Goal: Task Accomplishment & Management: Complete application form

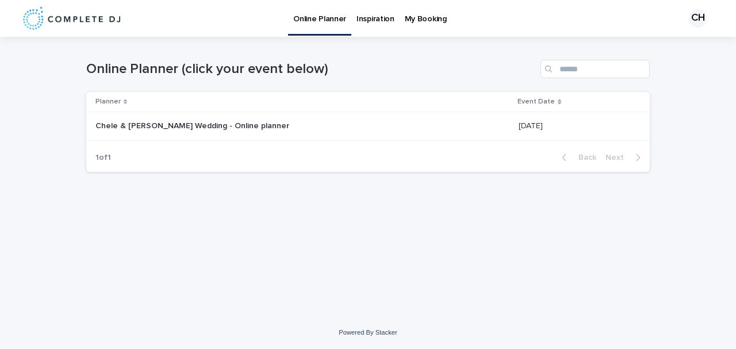
click at [412, 28] on link "My Booking" at bounding box center [425, 18] width 52 height 36
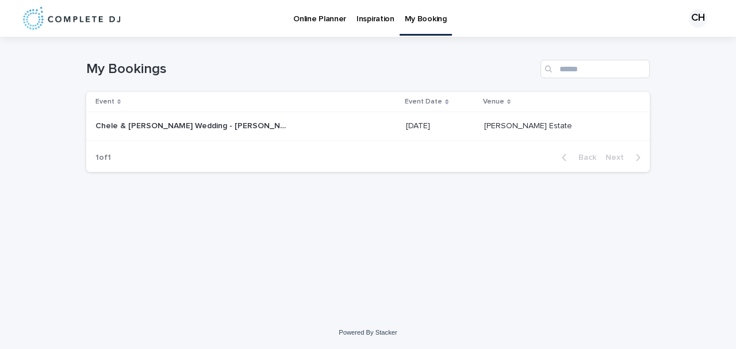
click at [195, 119] on p "Chele & [PERSON_NAME] Wedding - [PERSON_NAME] package" at bounding box center [192, 125] width 194 height 12
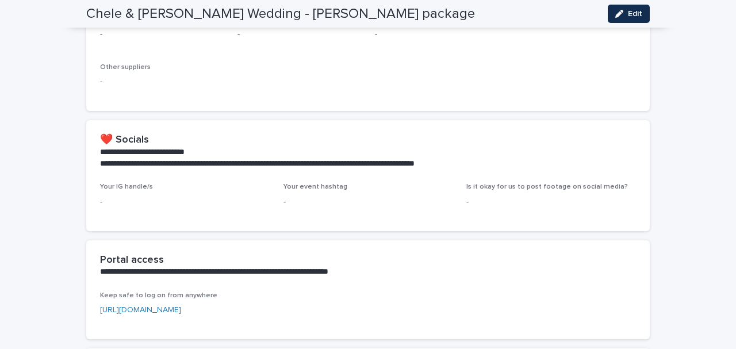
scroll to position [658, 0]
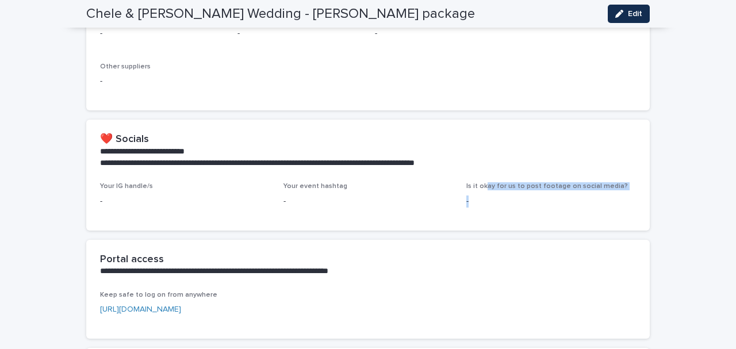
drag, startPoint x: 483, startPoint y: 191, endPoint x: 539, endPoint y: 199, distance: 56.3
click at [539, 199] on div "Is it okay for us to post footage on social media? -" at bounding box center [551, 199] width 170 height 34
click at [527, 196] on p "-" at bounding box center [551, 201] width 170 height 12
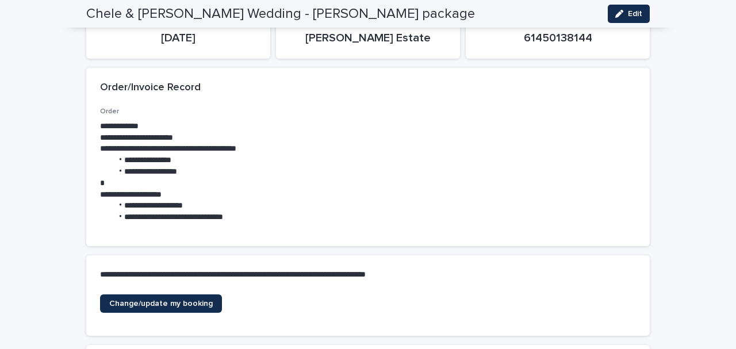
scroll to position [0, 0]
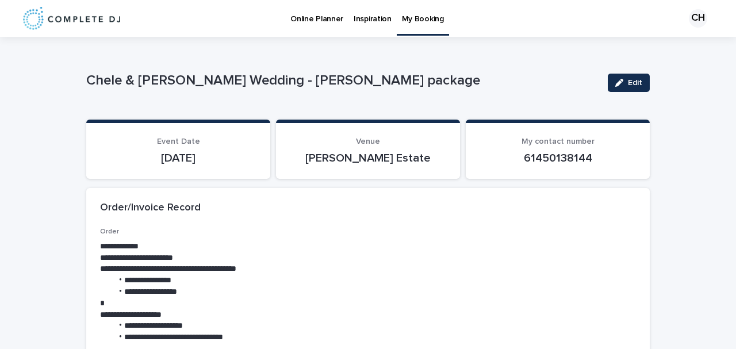
click at [309, 17] on p "Online Planner" at bounding box center [316, 12] width 53 height 24
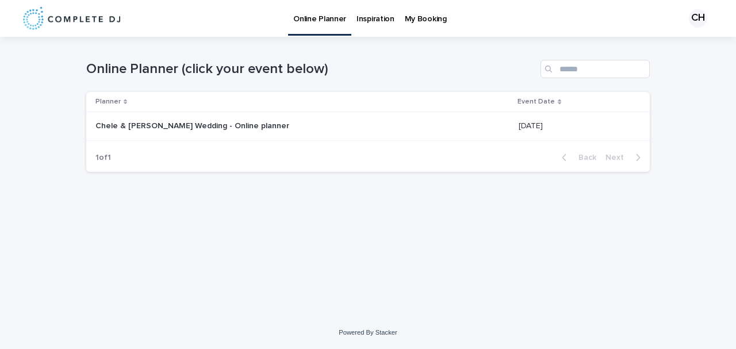
click at [180, 129] on p "Chele & Jordan's Wedding - Online planner" at bounding box center [193, 125] width 196 height 12
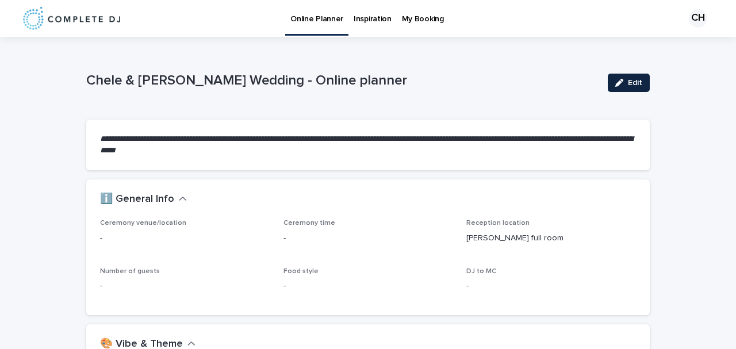
click at [632, 83] on span "Edit" at bounding box center [635, 83] width 14 height 8
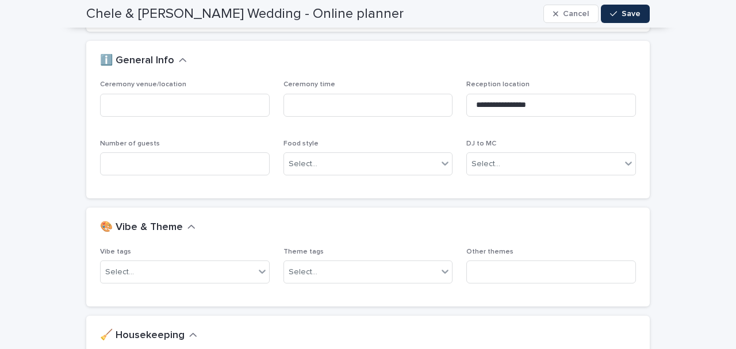
scroll to position [139, 0]
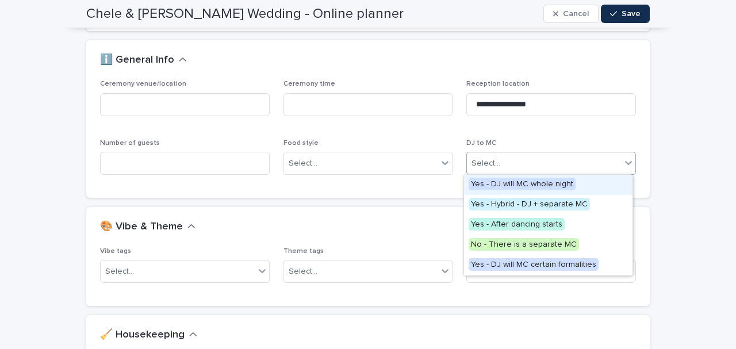
click at [493, 159] on div "Select..." at bounding box center [485, 163] width 29 height 12
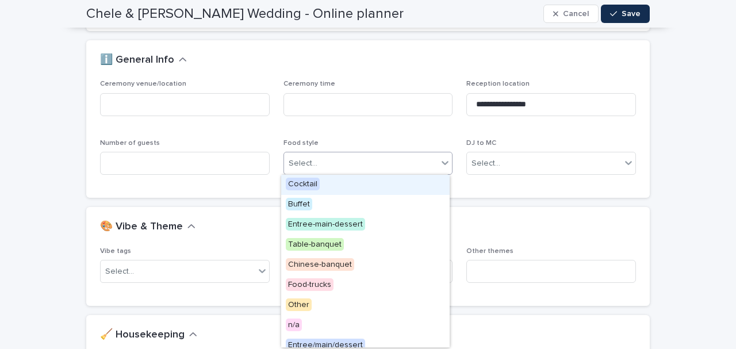
click at [307, 168] on div "Select..." at bounding box center [303, 163] width 29 height 12
click at [132, 194] on div "**********" at bounding box center [367, 139] width 563 height 118
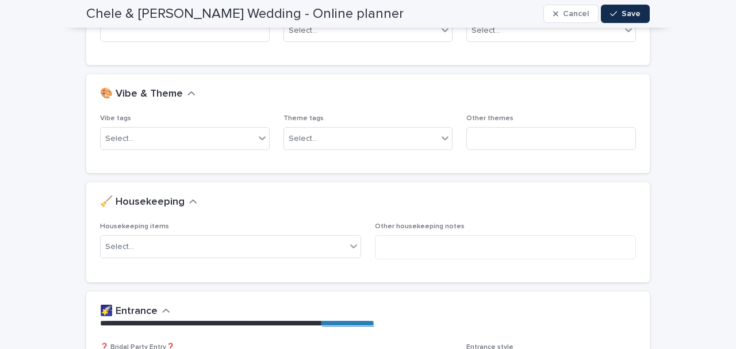
scroll to position [272, 0]
click at [213, 139] on div "Select..." at bounding box center [178, 138] width 154 height 19
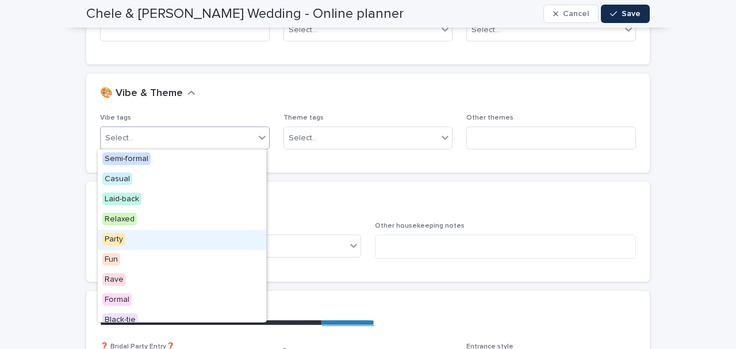
scroll to position [29, 0]
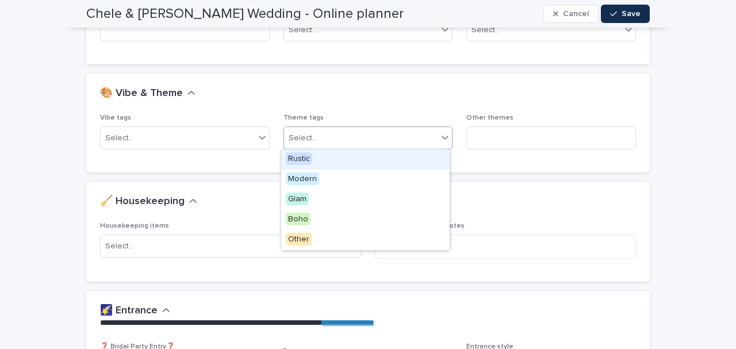
click at [367, 141] on div "Select..." at bounding box center [361, 138] width 154 height 19
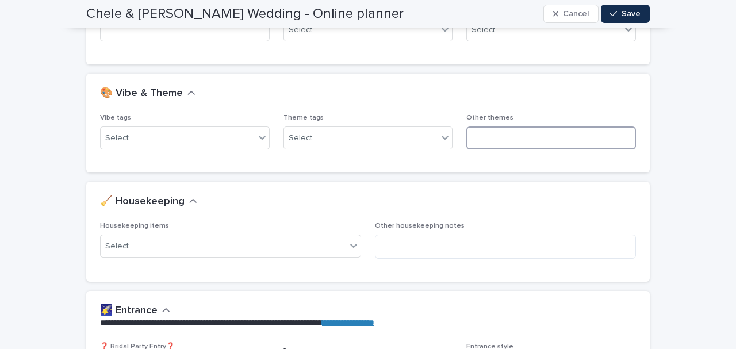
click at [467, 136] on input at bounding box center [551, 137] width 170 height 23
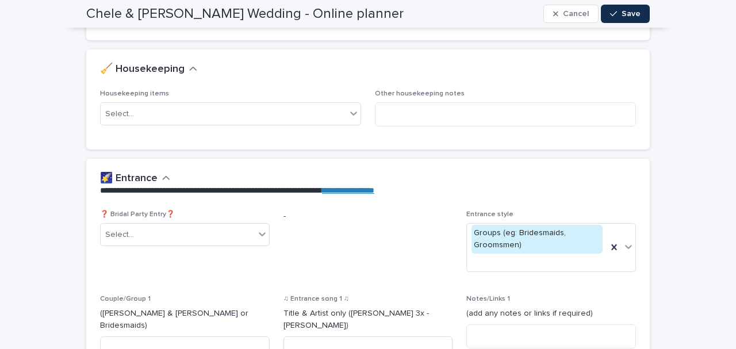
scroll to position [406, 0]
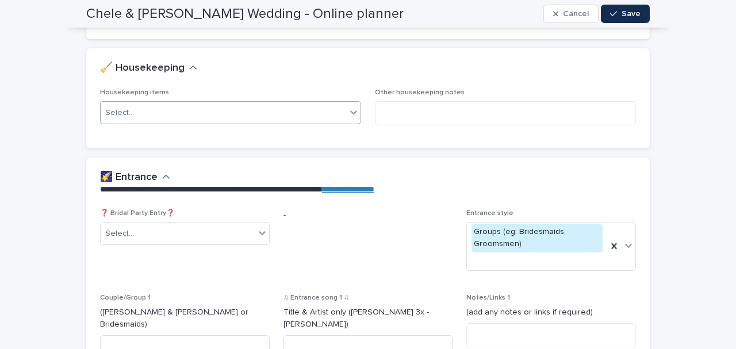
click at [312, 103] on div "Select..." at bounding box center [223, 112] width 245 height 19
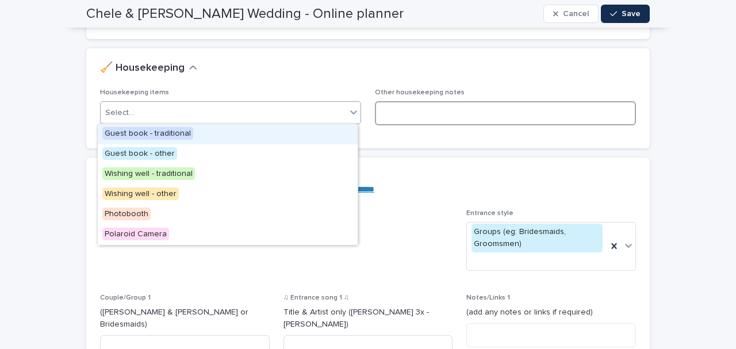
click at [398, 120] on textarea at bounding box center [505, 113] width 261 height 24
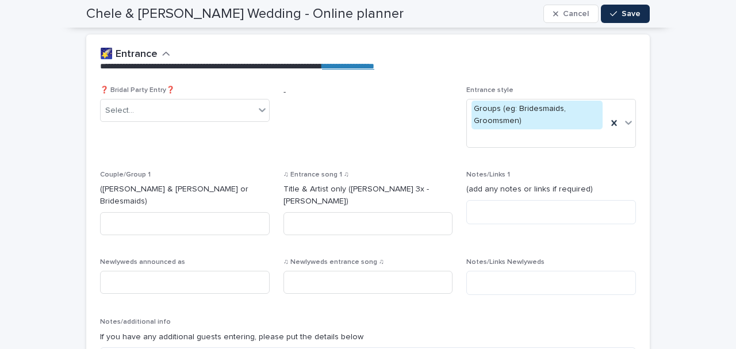
scroll to position [529, 0]
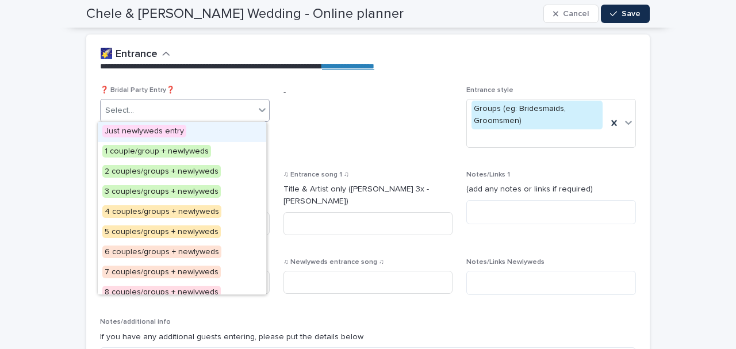
click at [243, 108] on div "Select..." at bounding box center [178, 110] width 154 height 19
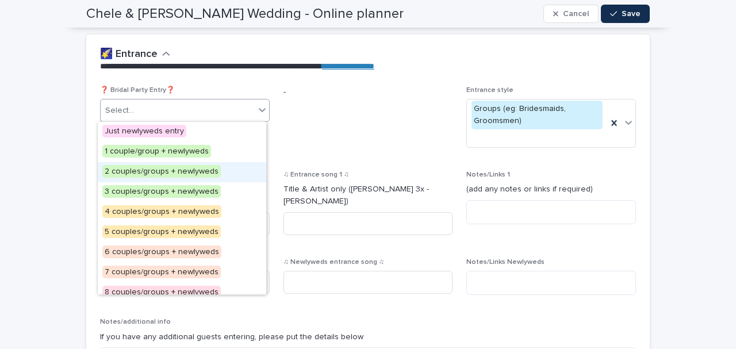
click at [129, 175] on span "2 couples/groups + newlyweds" at bounding box center [161, 171] width 118 height 13
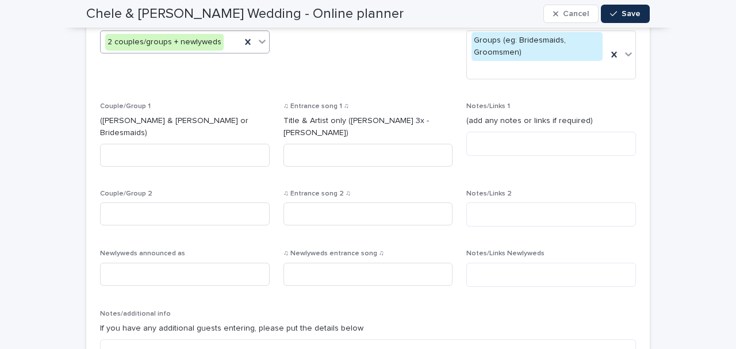
scroll to position [598, 0]
click at [117, 143] on input at bounding box center [185, 154] width 170 height 23
click at [112, 202] on input at bounding box center [185, 213] width 170 height 23
click at [200, 262] on input at bounding box center [185, 273] width 170 height 23
click at [303, 143] on input at bounding box center [368, 154] width 170 height 23
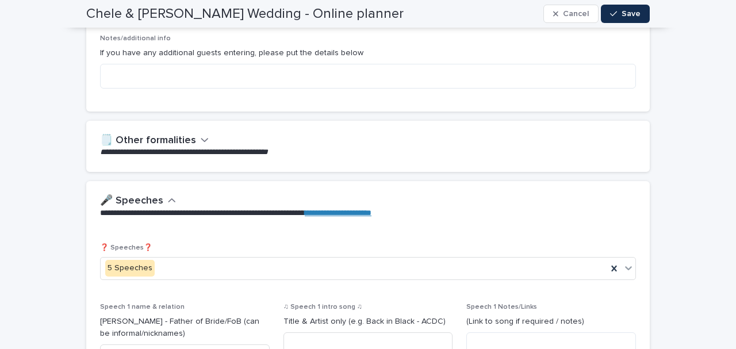
scroll to position [877, 0]
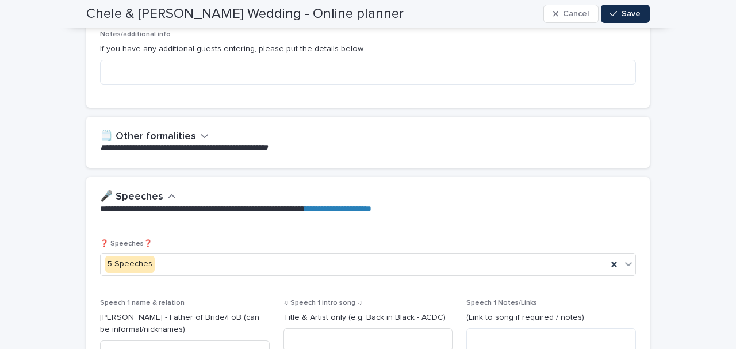
click at [203, 130] on icon "button" at bounding box center [205, 135] width 8 height 10
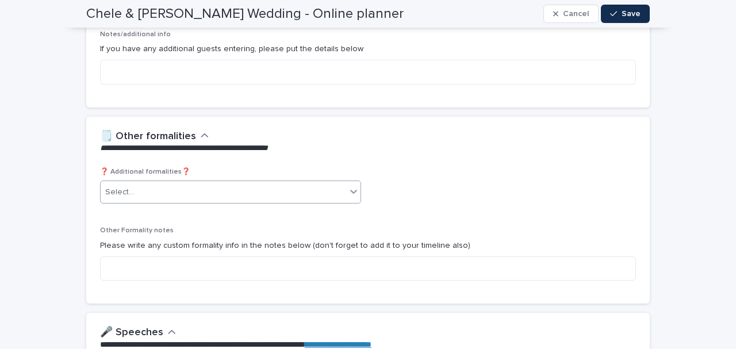
click at [169, 187] on div "Select..." at bounding box center [223, 192] width 245 height 19
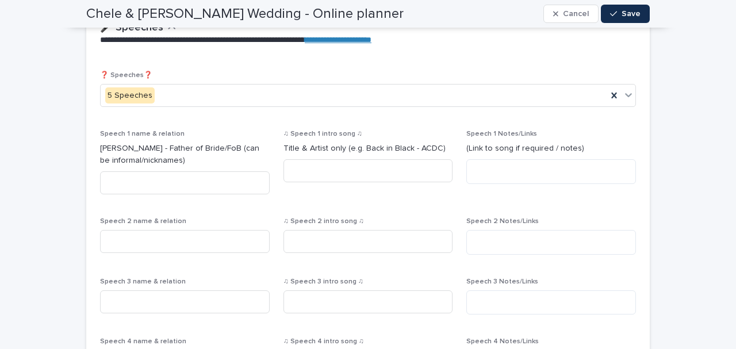
scroll to position [1182, 0]
click at [190, 87] on div "5 Speeches" at bounding box center [354, 95] width 506 height 19
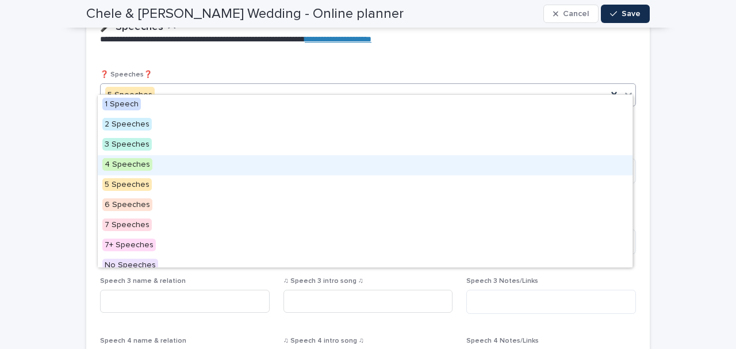
click at [120, 163] on span "4 Speeches" at bounding box center [127, 164] width 50 height 13
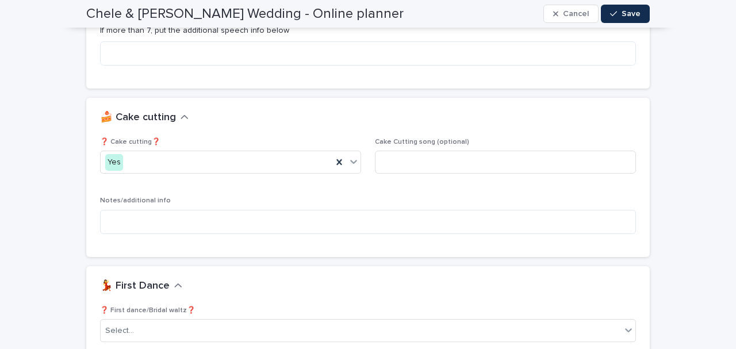
scroll to position [1567, 0]
click at [389, 156] on input at bounding box center [505, 162] width 261 height 23
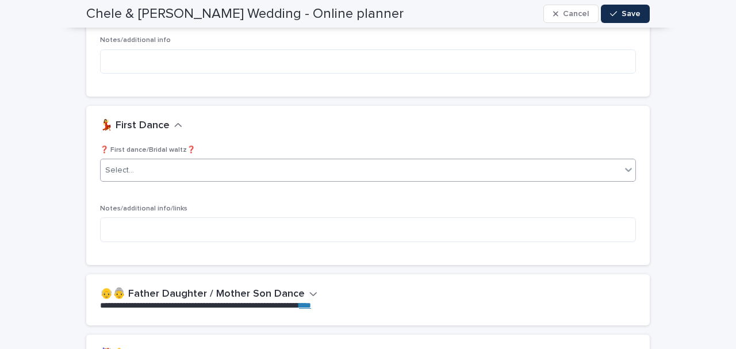
scroll to position [1728, 0]
click at [281, 160] on div "Select..." at bounding box center [361, 169] width 520 height 19
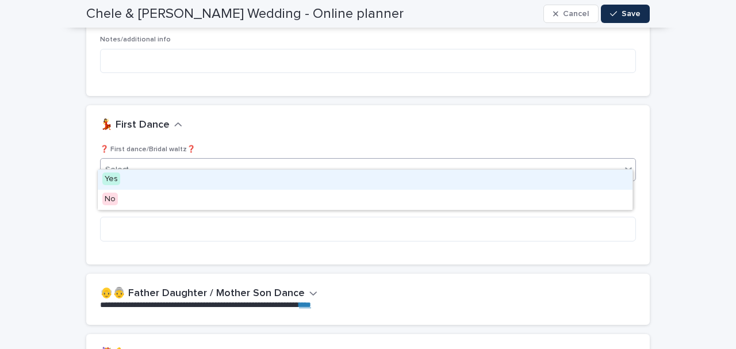
click at [167, 185] on div "Yes" at bounding box center [365, 180] width 535 height 20
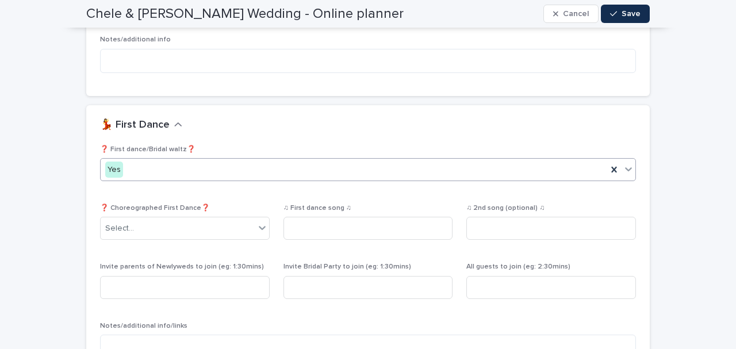
scroll to position [1786, 0]
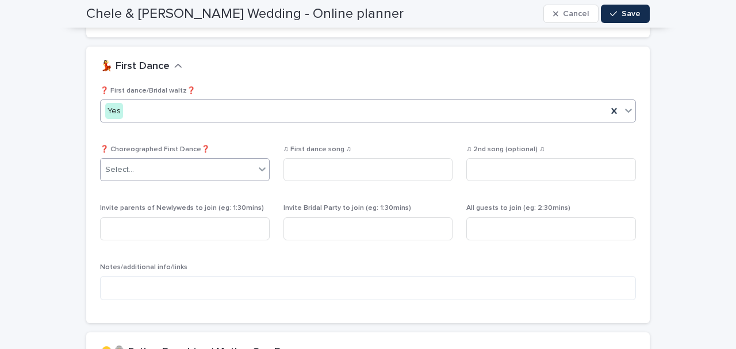
click at [248, 160] on div "Select..." at bounding box center [178, 169] width 154 height 19
click at [252, 145] on p "❓ Choreographed First Dance❓" at bounding box center [185, 149] width 170 height 8
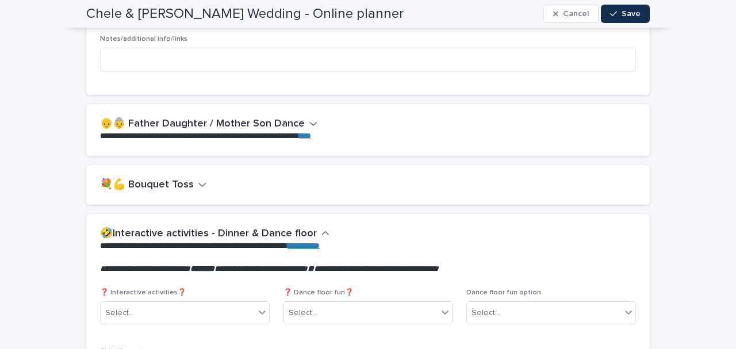
scroll to position [2020, 0]
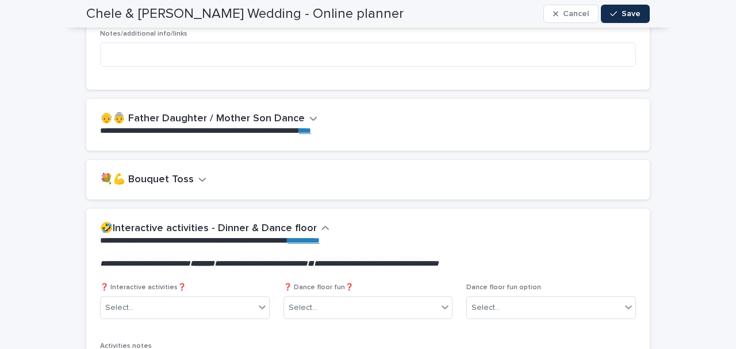
click at [309, 113] on icon "button" at bounding box center [313, 118] width 8 height 10
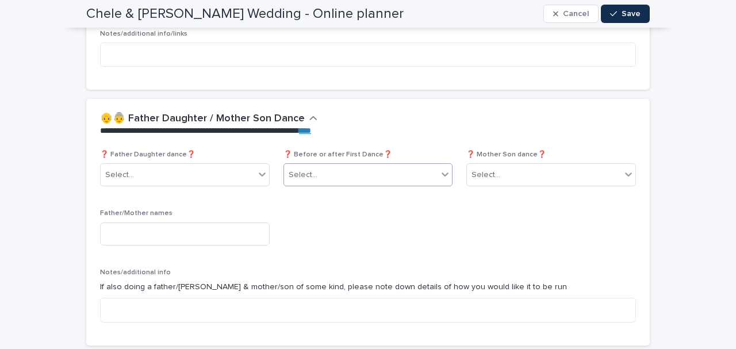
click at [303, 169] on div "Select..." at bounding box center [303, 175] width 29 height 12
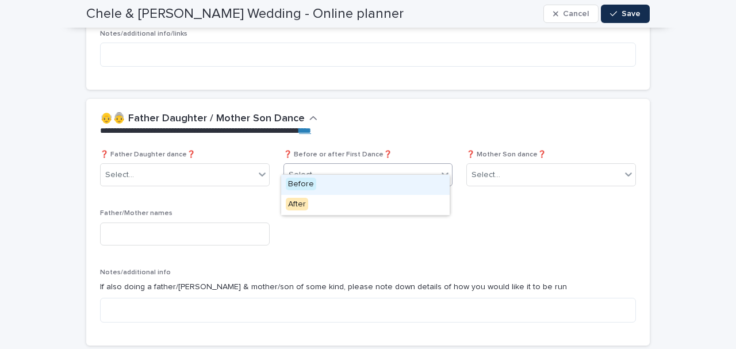
click at [298, 184] on span "Before" at bounding box center [301, 184] width 30 height 13
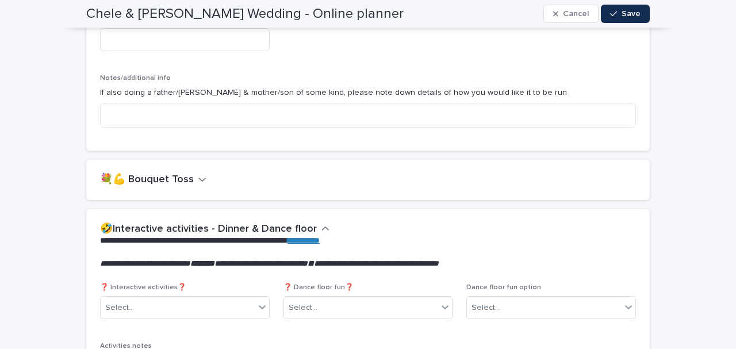
scroll to position [2215, 0]
click at [199, 177] on icon "button" at bounding box center [202, 179] width 7 height 4
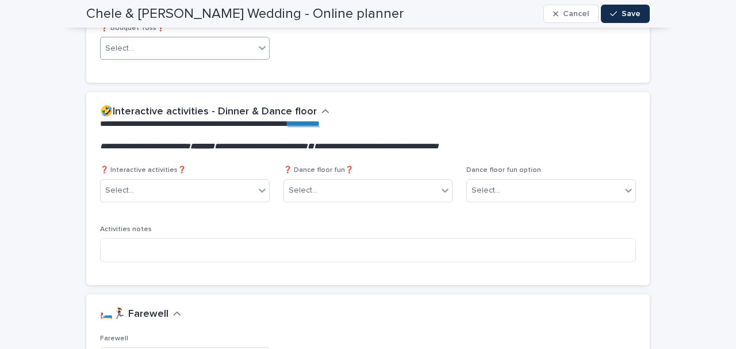
scroll to position [2391, 0]
click at [320, 119] on link "**********" at bounding box center [303, 123] width 32 height 8
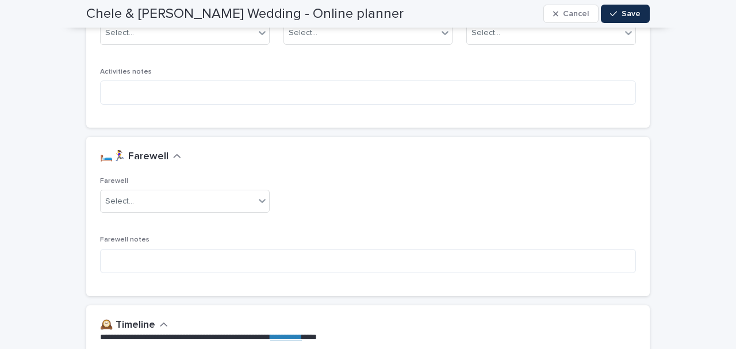
scroll to position [2548, 0]
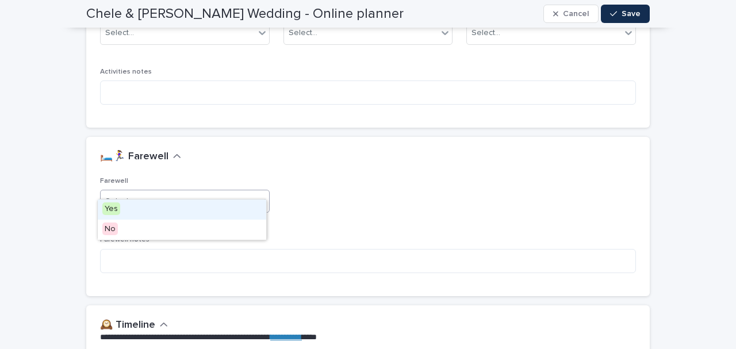
click at [182, 192] on div "Select..." at bounding box center [178, 201] width 154 height 19
click at [131, 207] on div "Yes" at bounding box center [182, 209] width 168 height 20
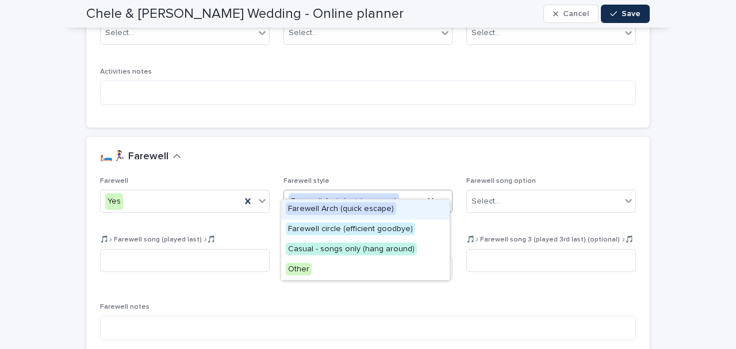
click at [290, 151] on div "🛏️🏃‍♀️ Farewell" at bounding box center [365, 157] width 531 height 13
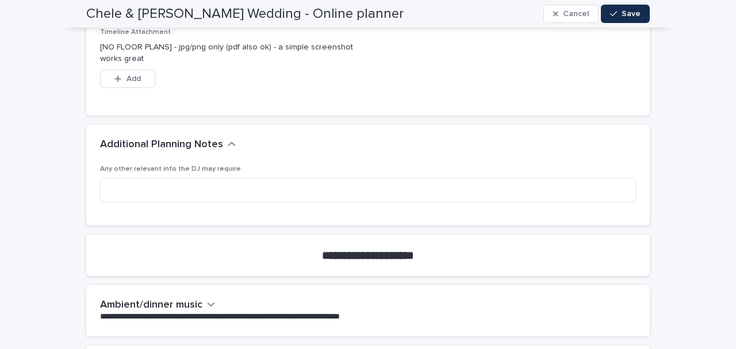
scroll to position [3043, 0]
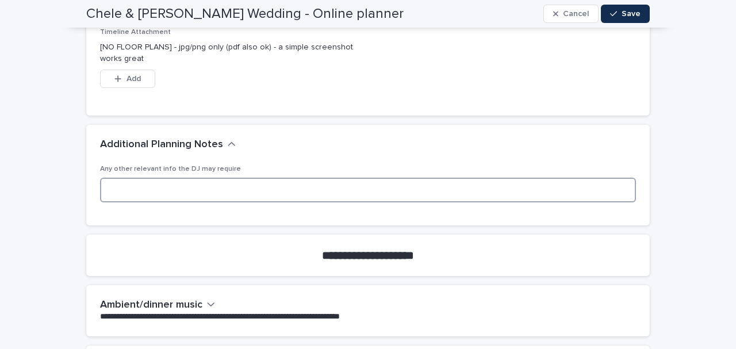
click at [199, 178] on textarea at bounding box center [368, 190] width 536 height 24
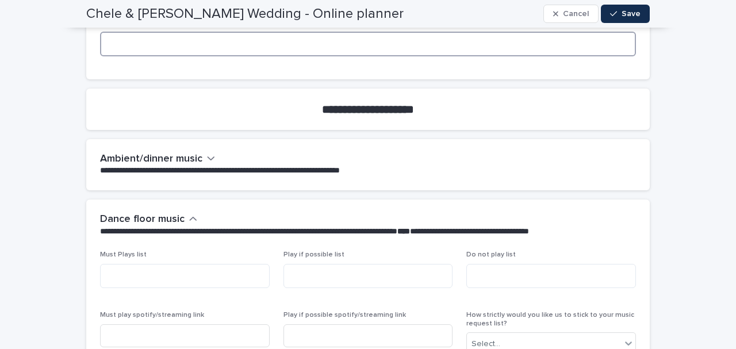
scroll to position [3190, 0]
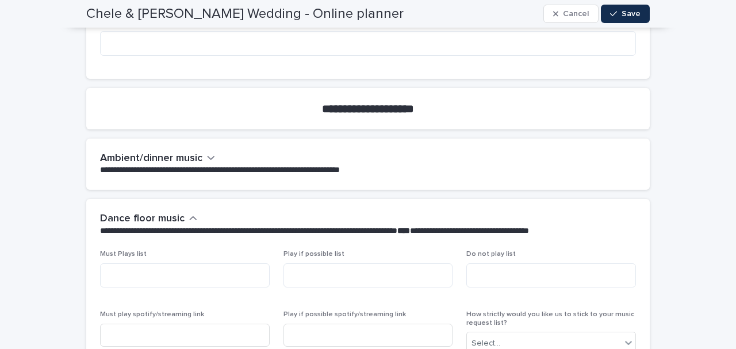
click at [207, 152] on icon "button" at bounding box center [211, 157] width 8 height 10
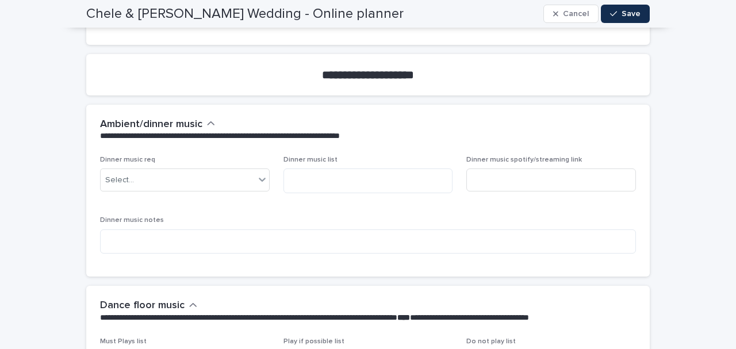
scroll to position [3221, 0]
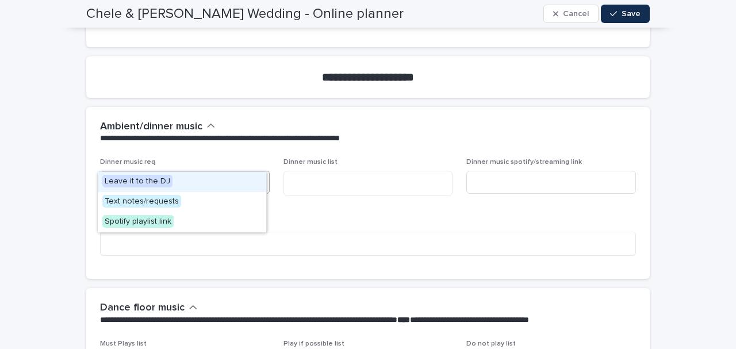
click at [192, 173] on div "Select..." at bounding box center [178, 182] width 154 height 19
click at [152, 180] on span "Leave it to the DJ" at bounding box center [137, 181] width 70 height 13
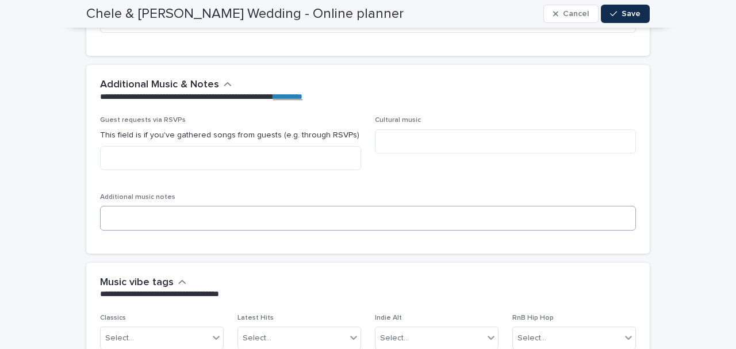
scroll to position [3693, 0]
click at [140, 205] on textarea at bounding box center [368, 217] width 536 height 24
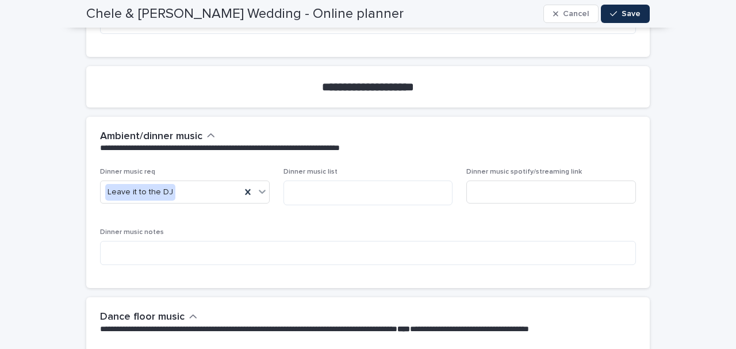
scroll to position [3211, 0]
click at [501, 181] on input at bounding box center [551, 192] width 170 height 23
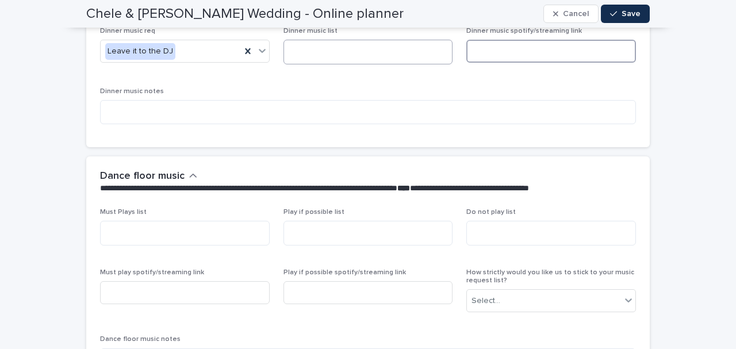
scroll to position [3357, 0]
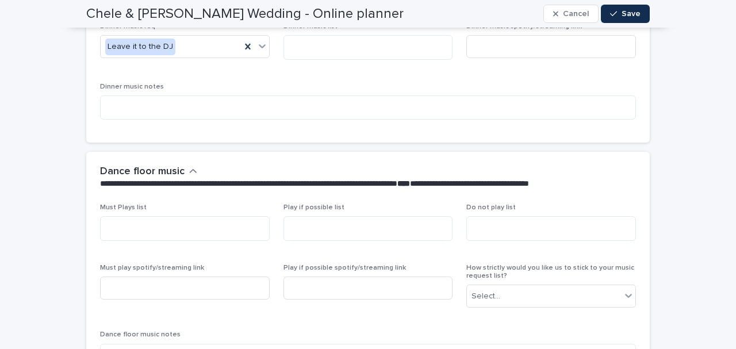
click at [116, 204] on span "Must Plays list" at bounding box center [123, 207] width 47 height 7
drag, startPoint x: 303, startPoint y: 189, endPoint x: 325, endPoint y: 187, distance: 21.3
click at [325, 203] on p "Play if possible list" at bounding box center [368, 207] width 170 height 8
drag, startPoint x: 479, startPoint y: 185, endPoint x: 497, endPoint y: 189, distance: 18.3
click at [497, 204] on span "Do not play list" at bounding box center [490, 207] width 49 height 7
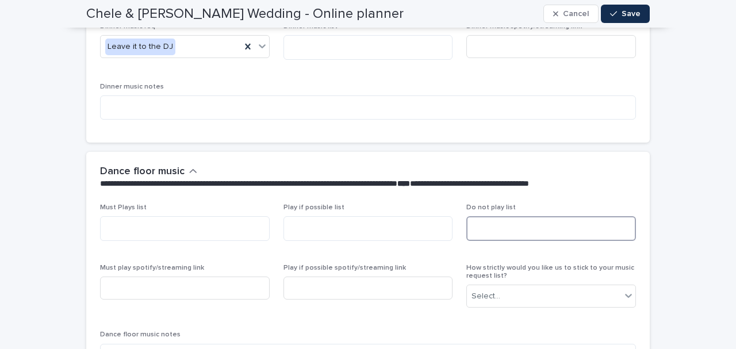
click at [482, 216] on textarea at bounding box center [551, 228] width 170 height 24
drag, startPoint x: 290, startPoint y: 185, endPoint x: 303, endPoint y: 185, distance: 13.8
click at [303, 204] on span "Play if possible list" at bounding box center [313, 207] width 61 height 7
click at [117, 180] on div "**********" at bounding box center [367, 177] width 563 height 51
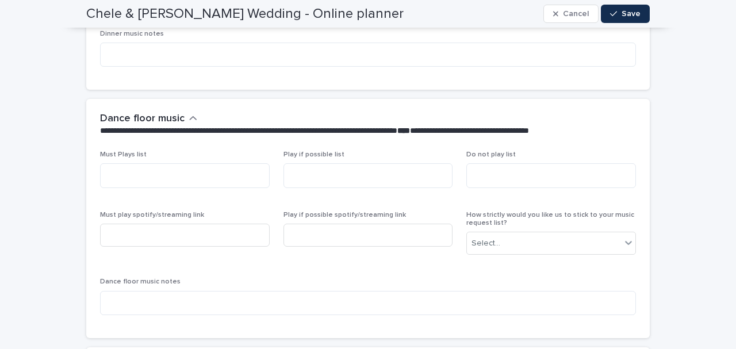
scroll to position [3412, 0]
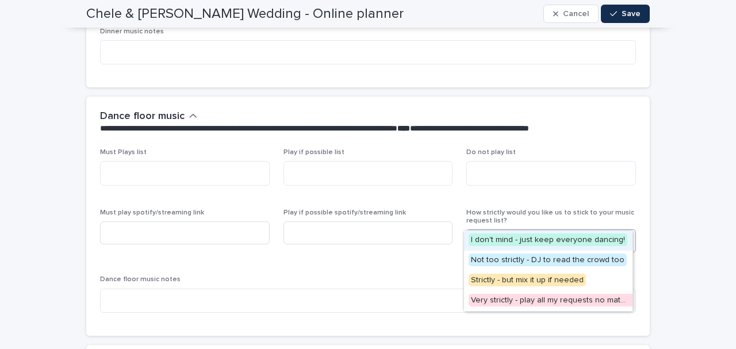
click at [504, 232] on div "Select..." at bounding box center [544, 241] width 154 height 19
click at [355, 238] on span "Play if possible spotify/streaming link" at bounding box center [368, 235] width 170 height 53
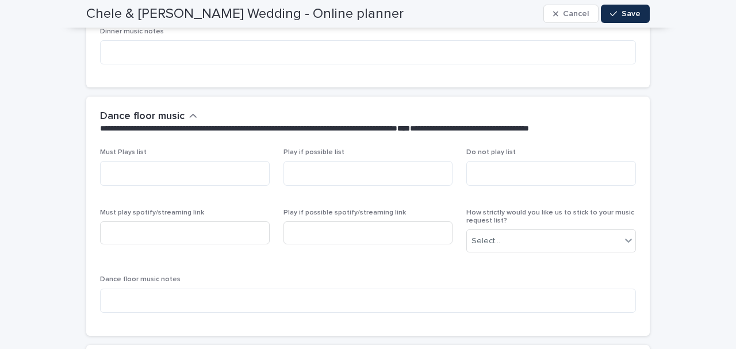
click at [199, 209] on div "Must play spotify/streaming link" at bounding box center [185, 231] width 170 height 45
click at [303, 221] on input at bounding box center [368, 232] width 170 height 23
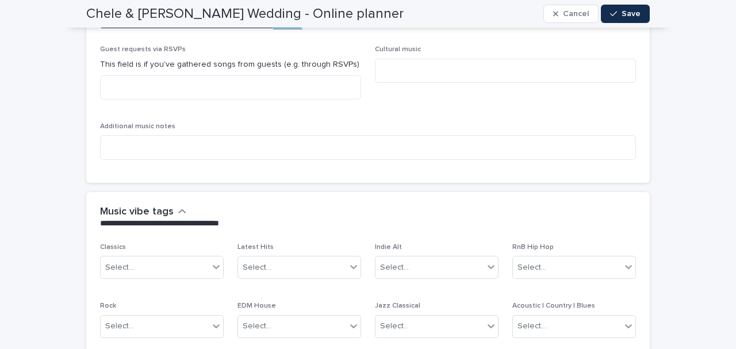
scroll to position [3763, 0]
click at [187, 258] on div "Select..." at bounding box center [155, 267] width 108 height 19
click at [212, 217] on p "**********" at bounding box center [365, 222] width 531 height 11
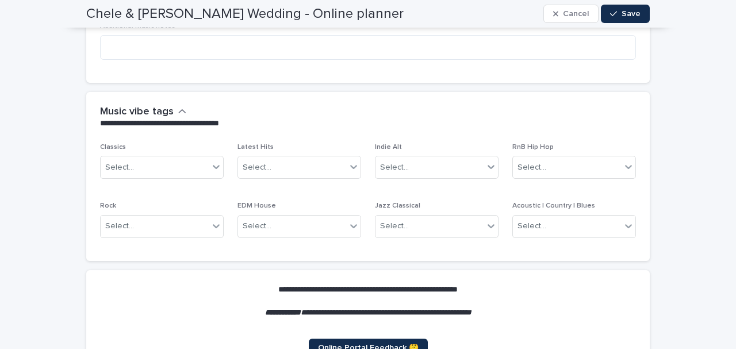
scroll to position [3867, 0]
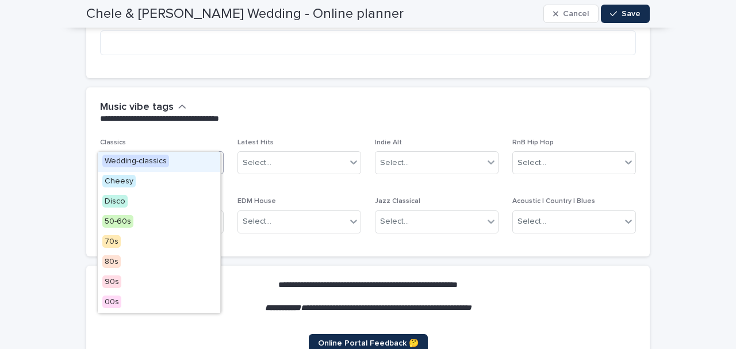
click at [210, 156] on icon at bounding box center [215, 161] width 11 height 11
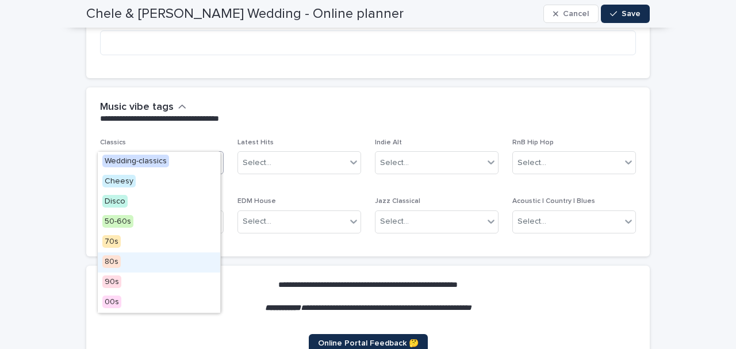
click at [149, 257] on div "80s" at bounding box center [159, 262] width 122 height 20
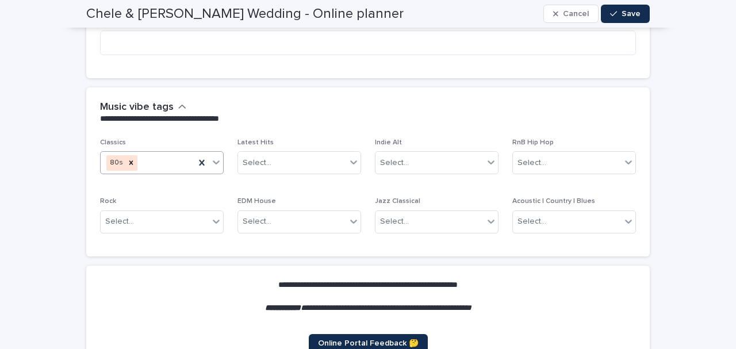
click at [212, 156] on icon at bounding box center [215, 161] width 11 height 11
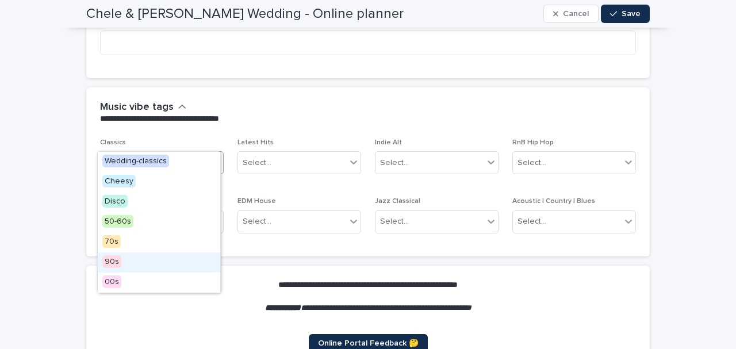
click at [156, 266] on div "90s" at bounding box center [159, 262] width 122 height 20
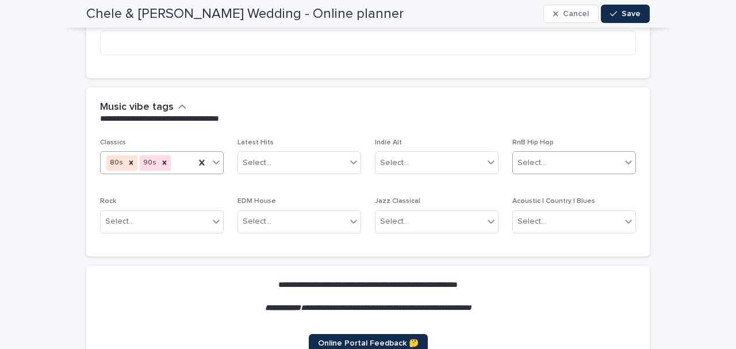
click at [520, 157] on div "Select..." at bounding box center [531, 163] width 29 height 12
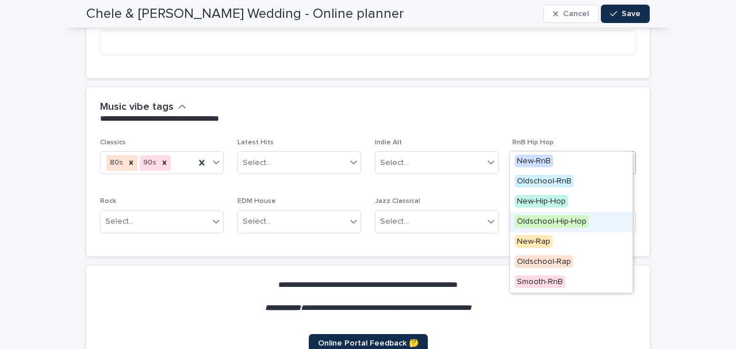
click at [522, 221] on span "Oldschool-Hip-Hop" at bounding box center [551, 221] width 74 height 13
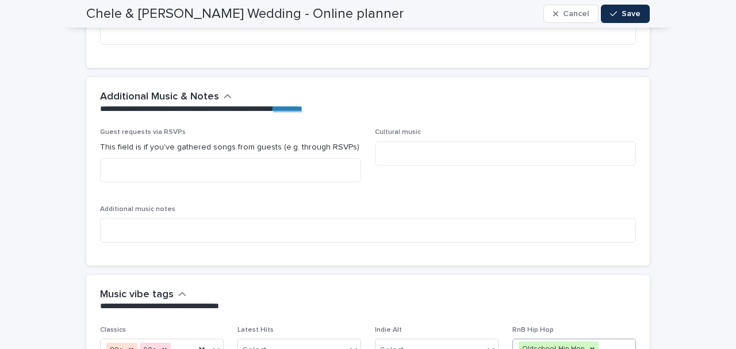
scroll to position [3679, 0]
click at [118, 159] on textarea at bounding box center [230, 171] width 261 height 24
click at [401, 142] on textarea at bounding box center [505, 154] width 261 height 24
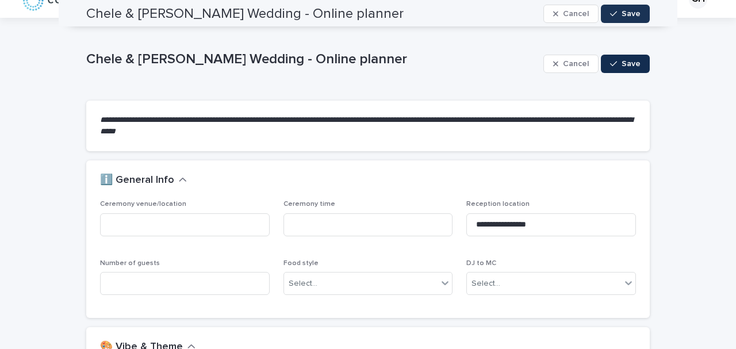
scroll to position [0, 0]
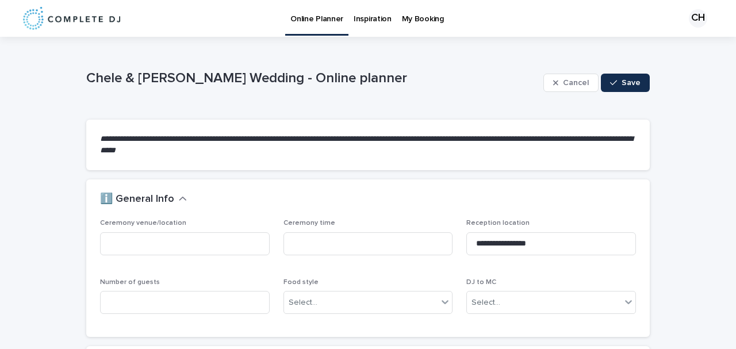
click at [364, 18] on p "Inspiration" at bounding box center [373, 12] width 38 height 24
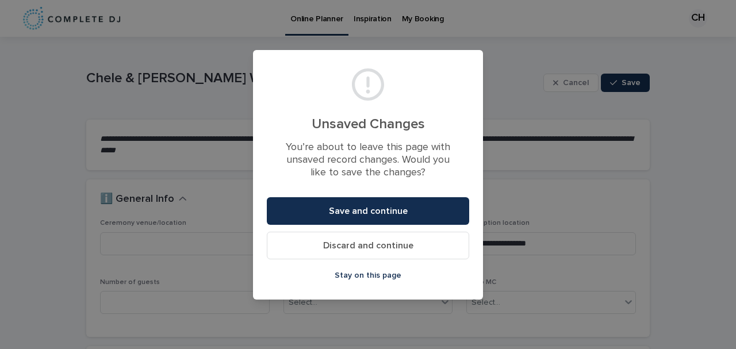
click at [349, 240] on button "Discard and continue" at bounding box center [368, 246] width 202 height 28
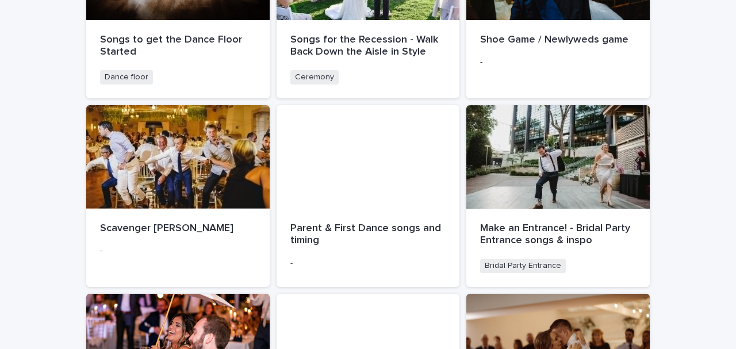
scroll to position [636, 0]
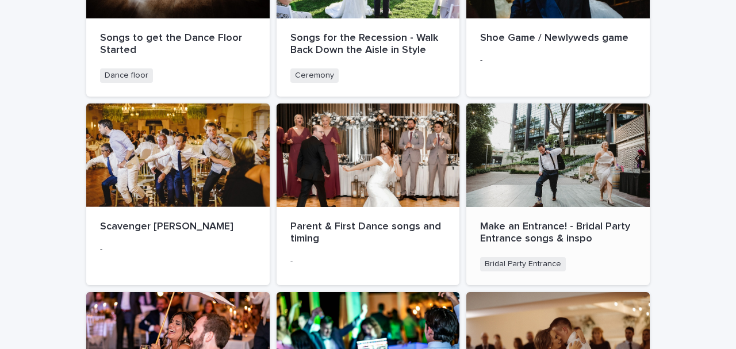
click at [541, 252] on div "Make an Entrance! - Bridal Party Entrance songs & inspo Bridal Party Entrance +…" at bounding box center [557, 246] width 183 height 78
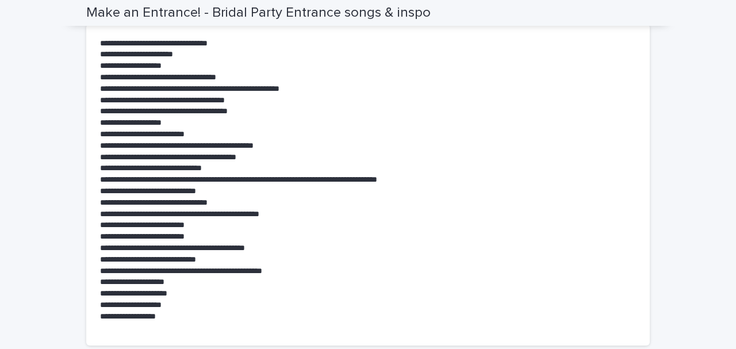
scroll to position [729, 0]
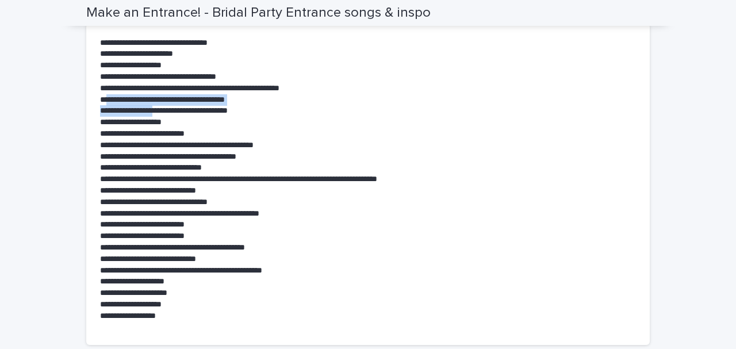
drag, startPoint x: 106, startPoint y: 100, endPoint x: 166, endPoint y: 112, distance: 60.9
click at [166, 112] on div "**********" at bounding box center [368, 179] width 536 height 285
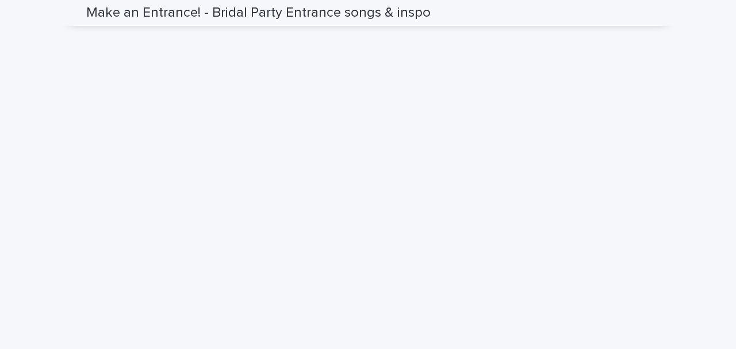
scroll to position [1092, 0]
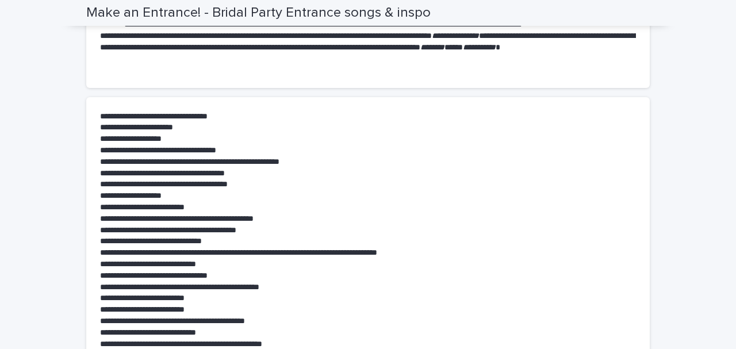
scroll to position [655, 0]
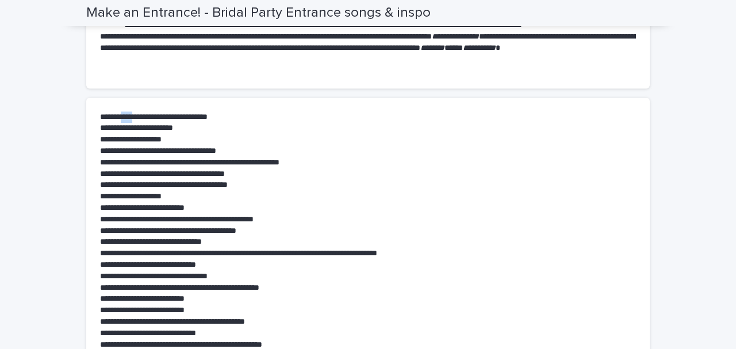
drag, startPoint x: 128, startPoint y: 117, endPoint x: 141, endPoint y: 117, distance: 13.2
click at [141, 117] on p "**********" at bounding box center [368, 117] width 536 height 11
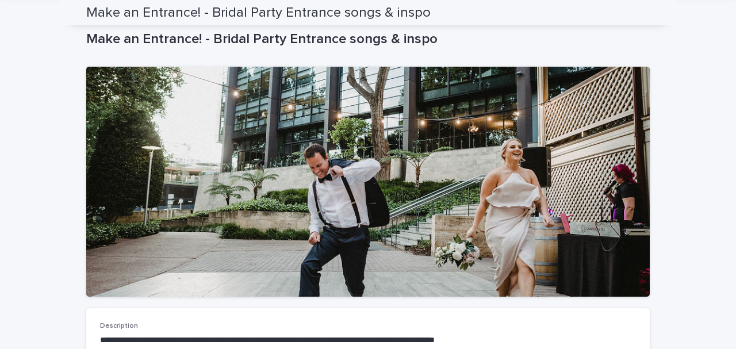
scroll to position [0, 0]
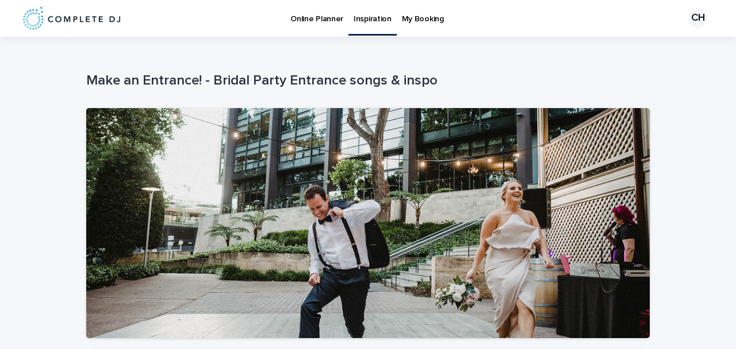
click at [404, 24] on p "My Booking" at bounding box center [423, 12] width 42 height 24
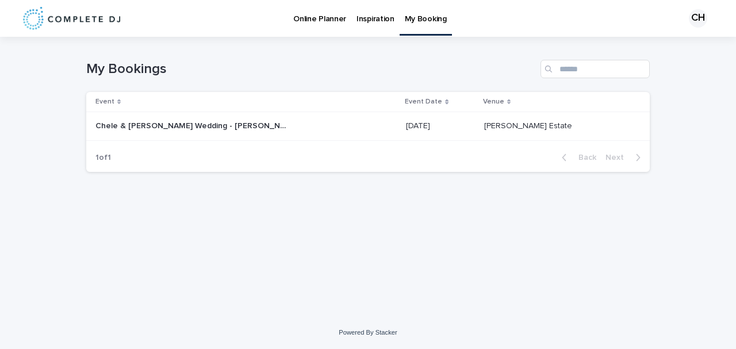
click at [293, 138] on td "Chele & Jordan's Wedding - Ambrose package Chele & Jordan's Wedding - Ambrose p…" at bounding box center [243, 126] width 315 height 29
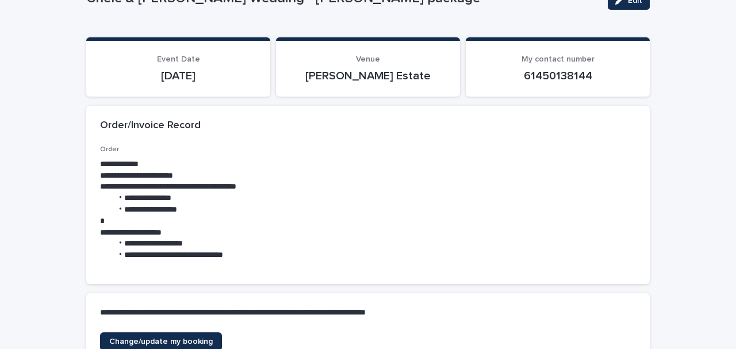
scroll to position [83, 0]
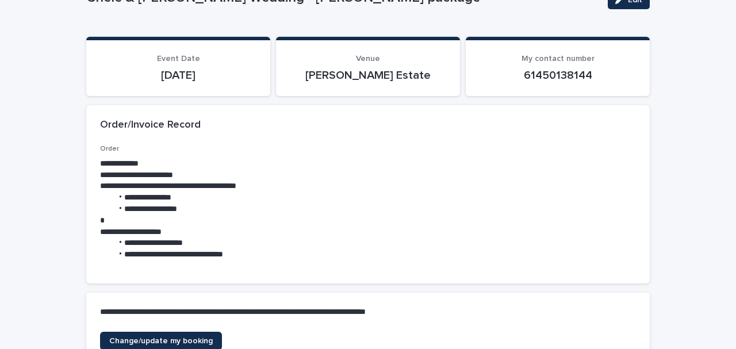
click at [276, 119] on div "Order/Invoice Record" at bounding box center [365, 125] width 531 height 13
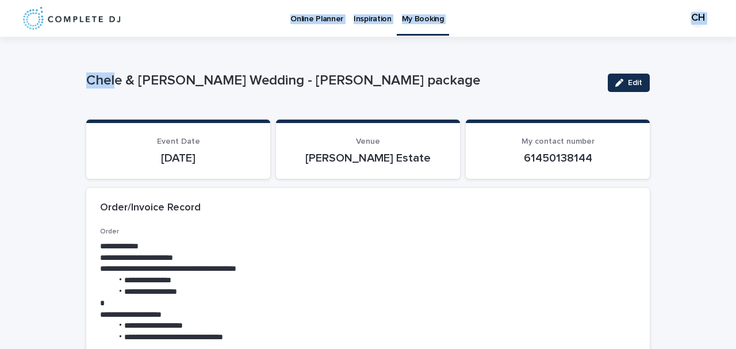
drag, startPoint x: 113, startPoint y: 9, endPoint x: 228, endPoint y: -40, distance: 124.9
click at [228, 0] on html "**********" at bounding box center [368, 174] width 736 height 349
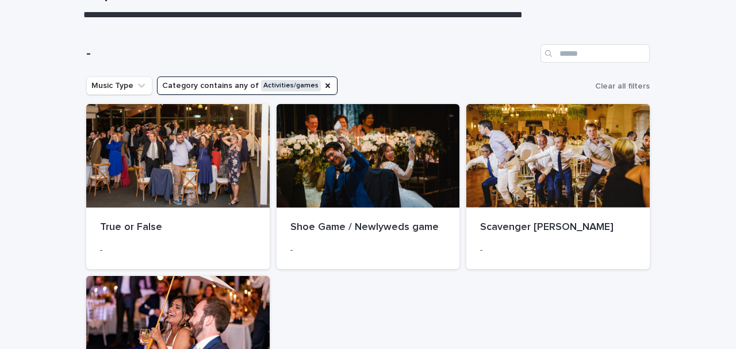
scroll to position [87, 0]
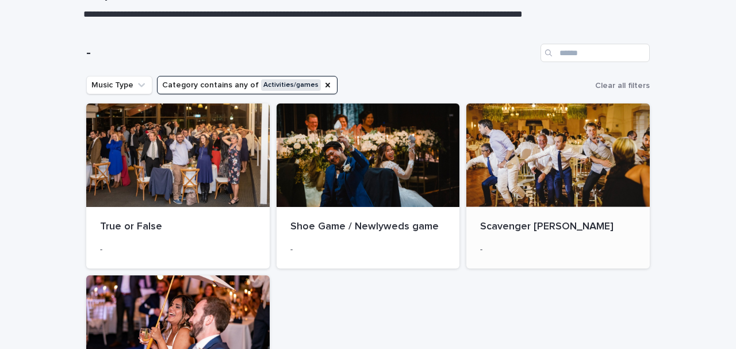
click at [520, 175] on div at bounding box center [557, 154] width 183 height 103
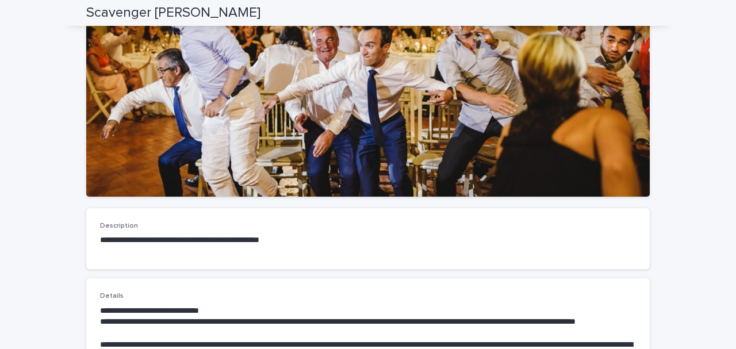
scroll to position [118, 0]
